Goal: Task Accomplishment & Management: Complete application form

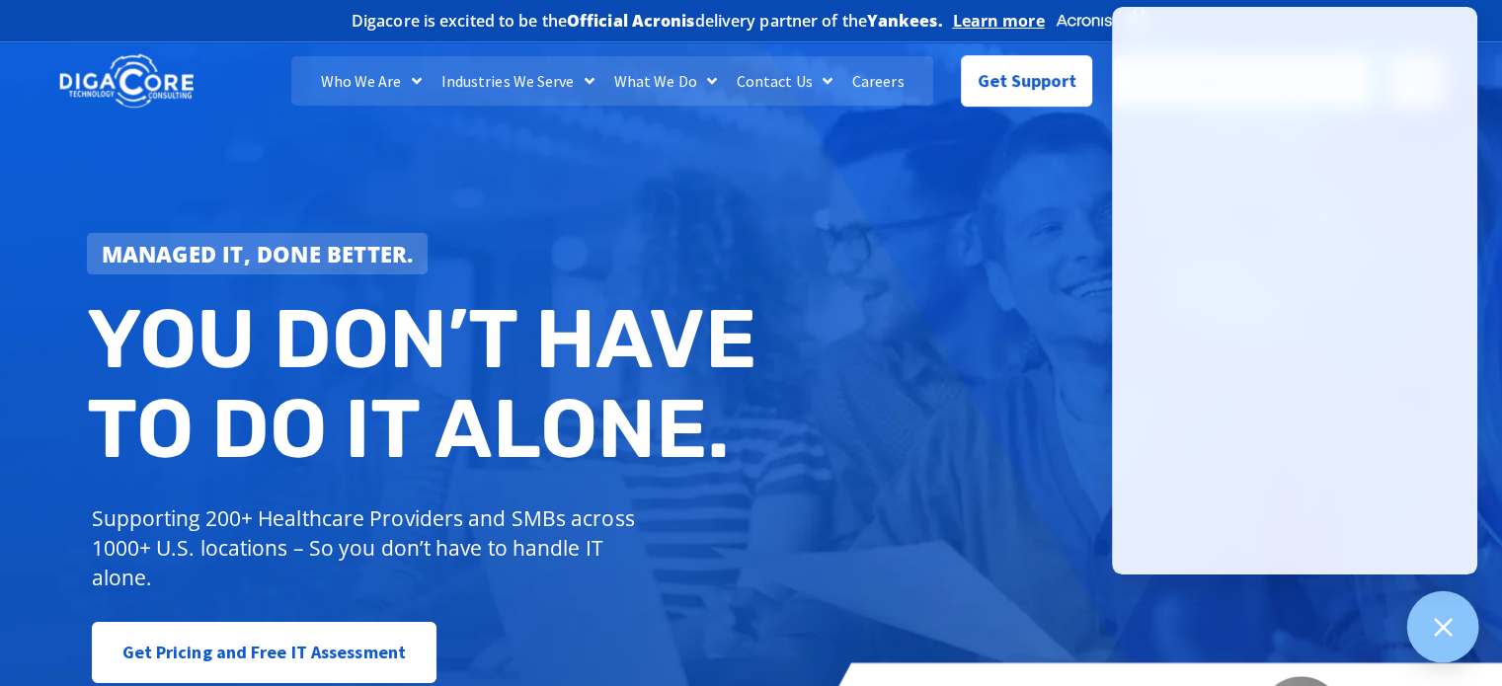
click at [1456, 629] on div at bounding box center [1444, 628] width 72 height 72
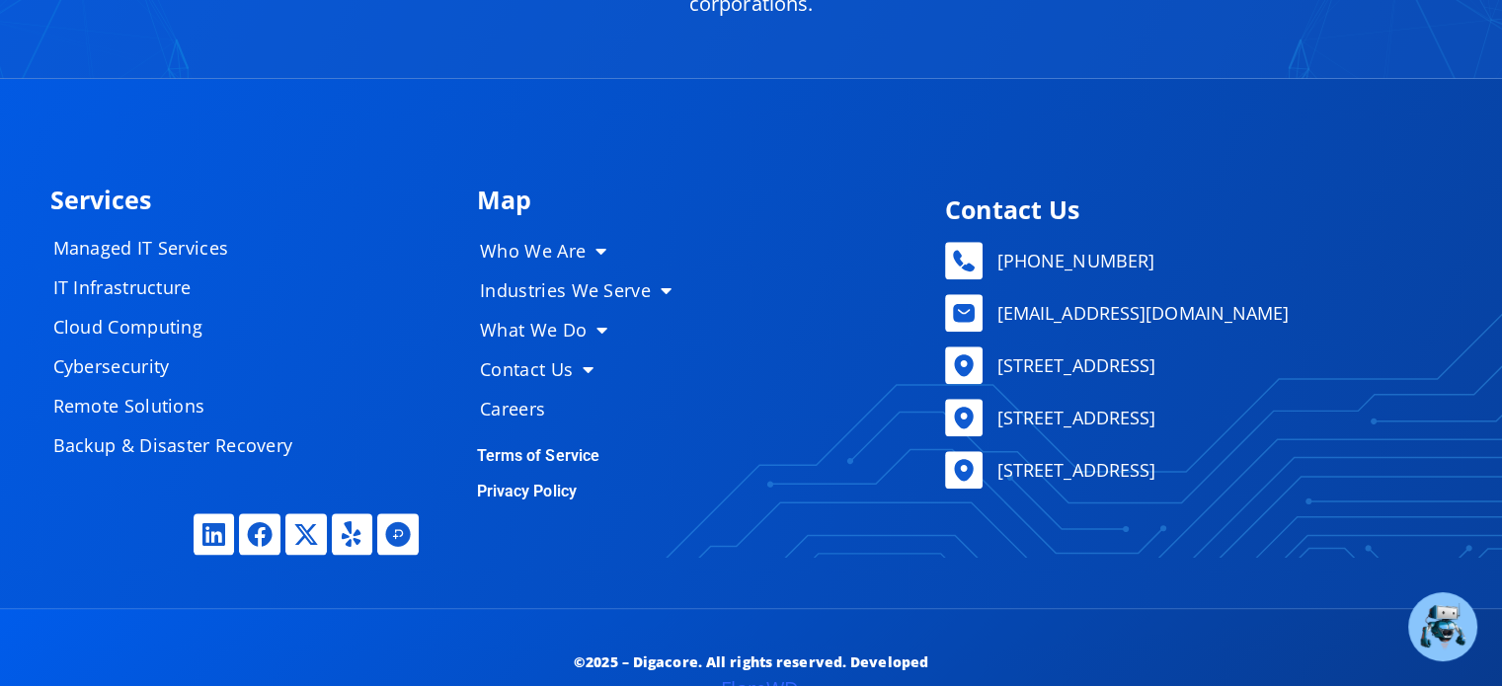
scroll to position [9680, 0]
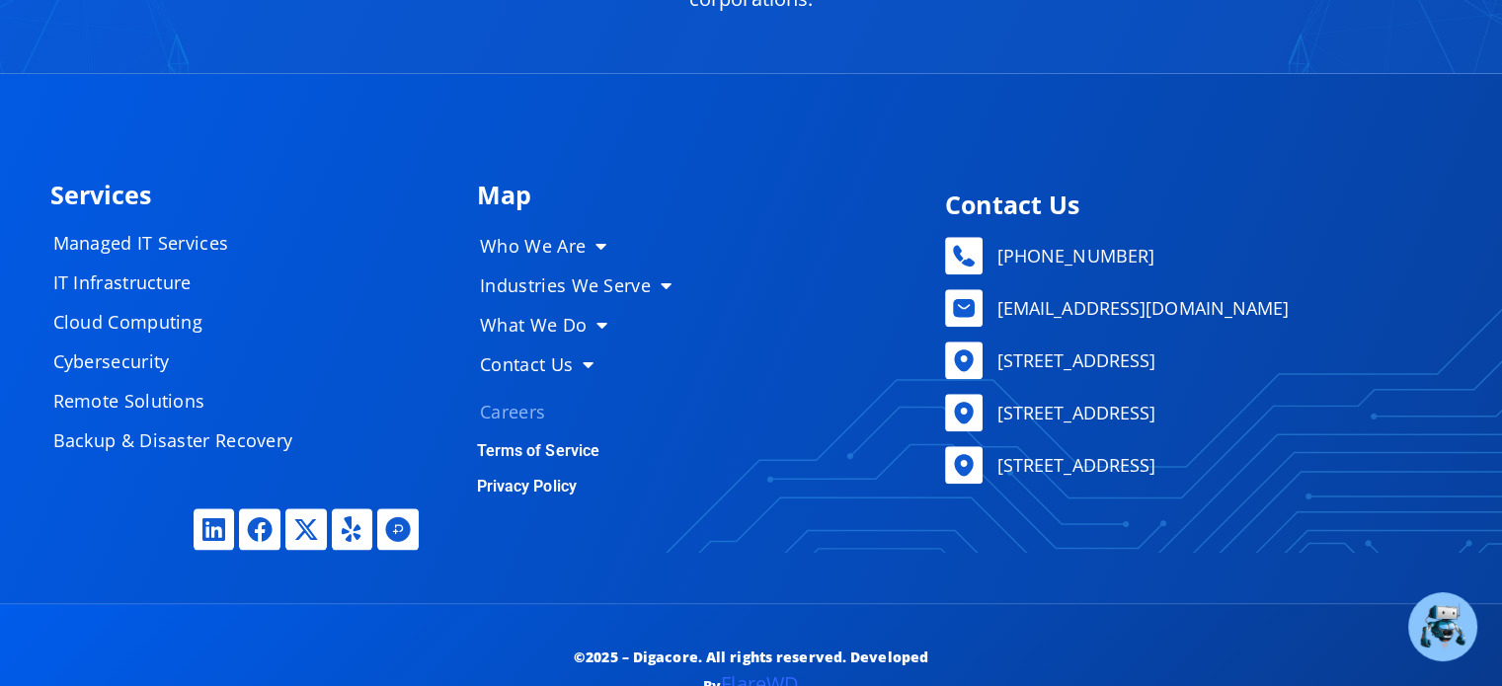
click at [516, 409] on link "Careers" at bounding box center [583, 412] width 247 height 40
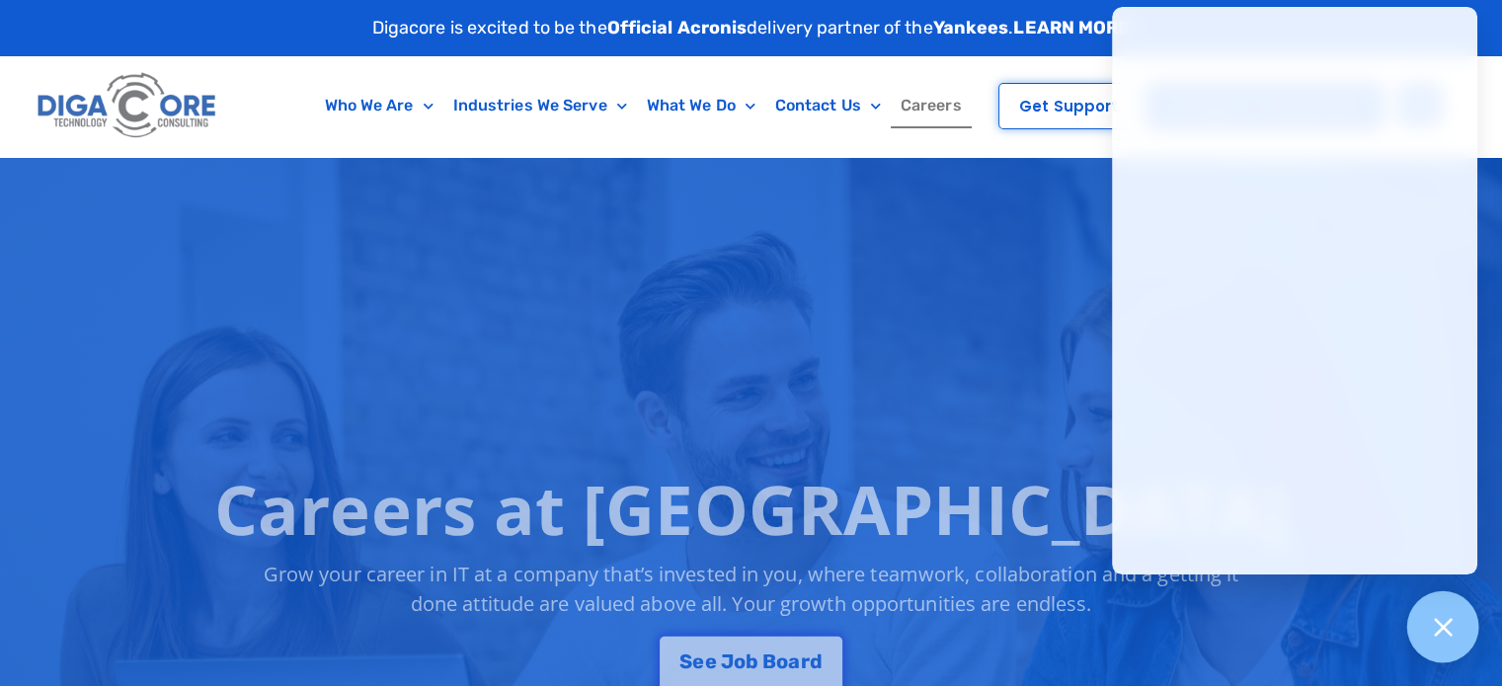
click at [1438, 631] on icon at bounding box center [1443, 627] width 18 height 18
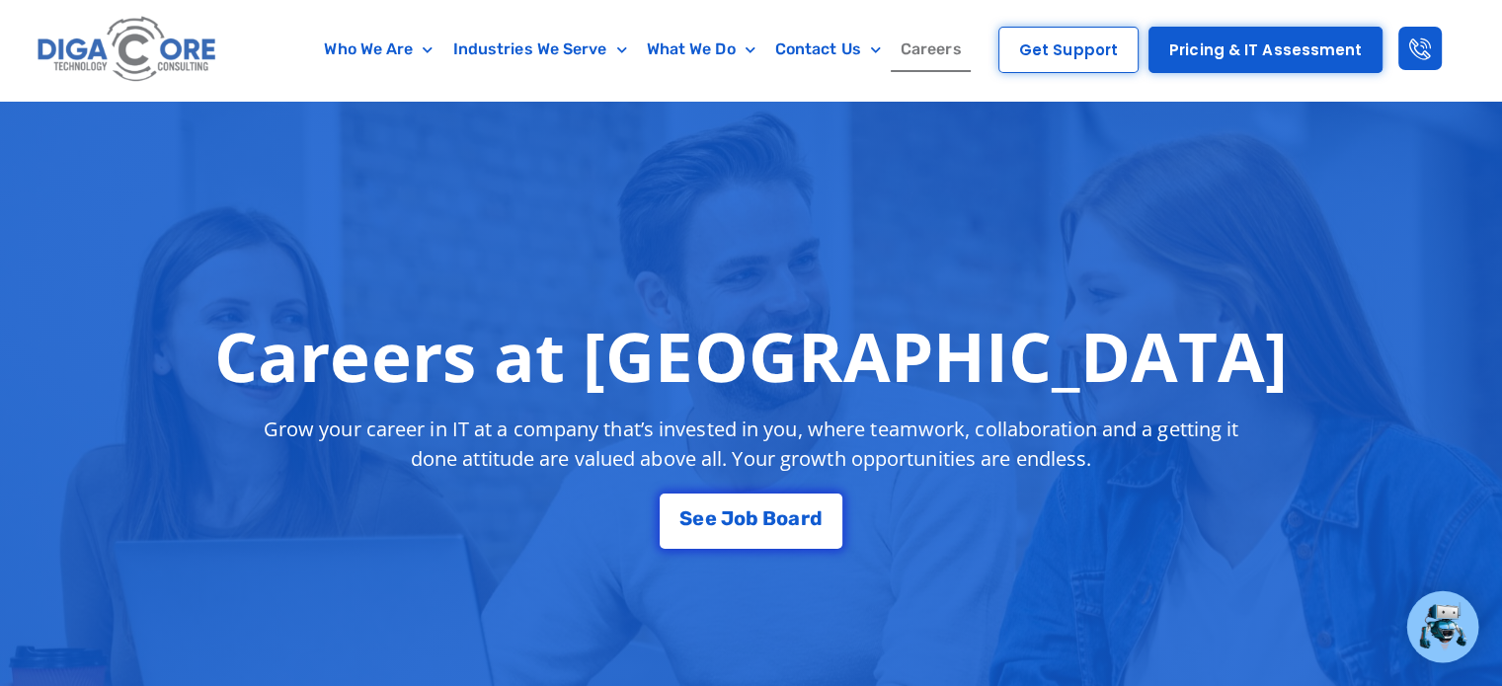
scroll to position [296, 0]
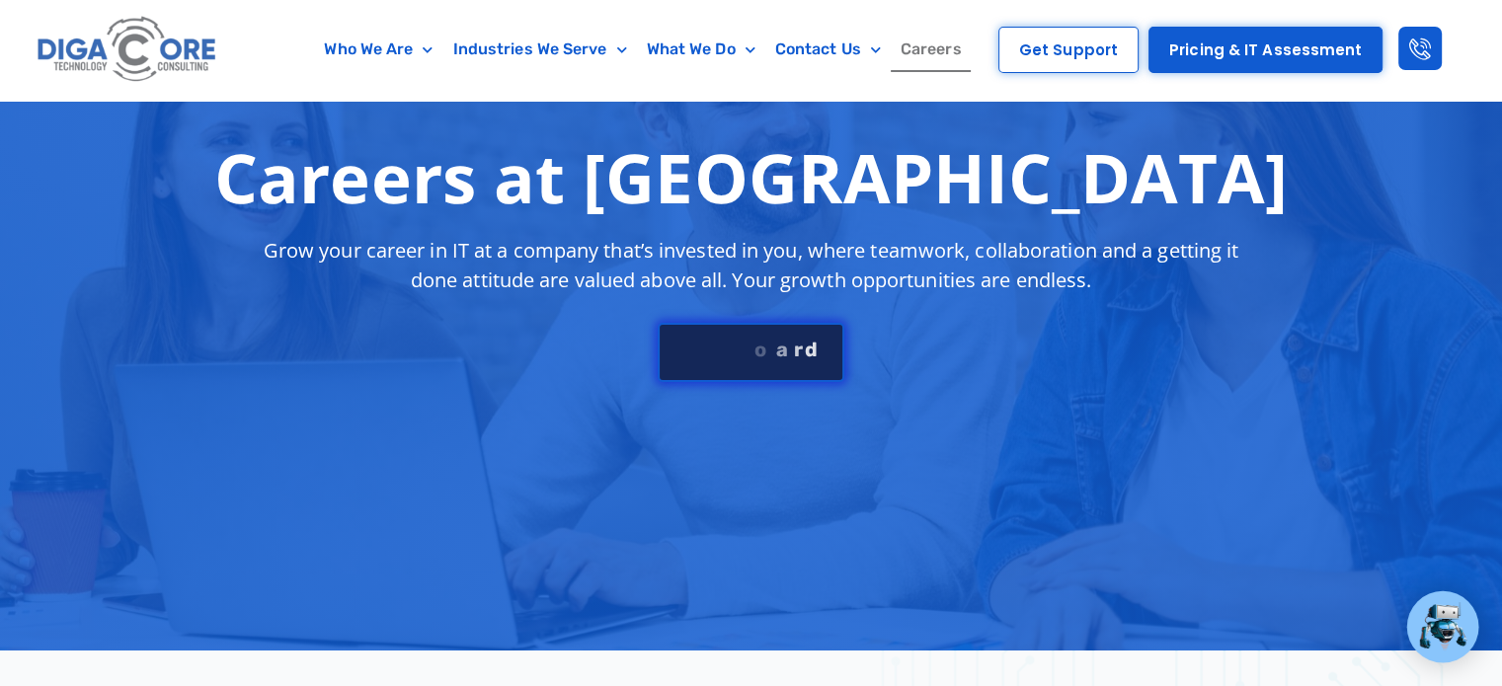
click at [756, 345] on div "S e e J [PERSON_NAME]" at bounding box center [751, 350] width 142 height 20
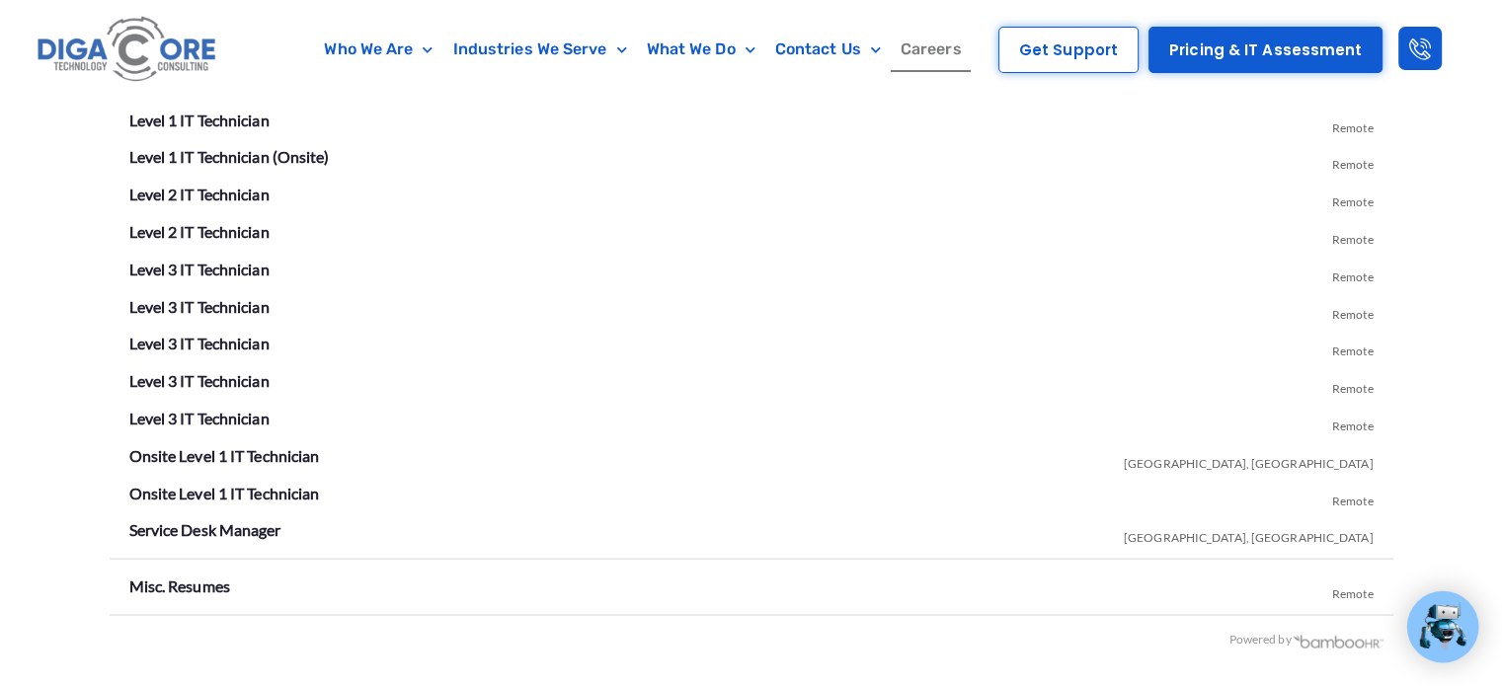
scroll to position [3456, 0]
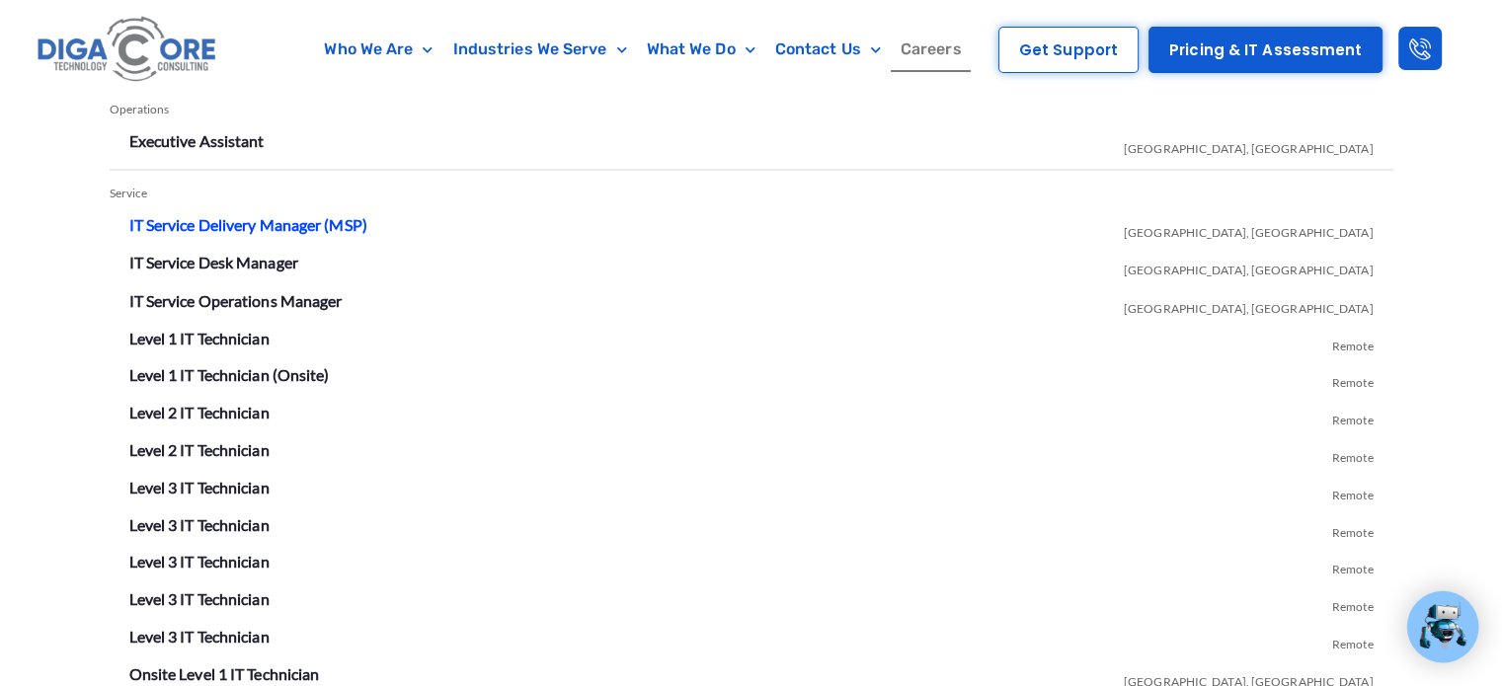
click at [222, 220] on link "IT Service Delivery Manager (MSP)" at bounding box center [248, 224] width 238 height 19
